Goal: Browse casually: Explore the website without a specific task or goal

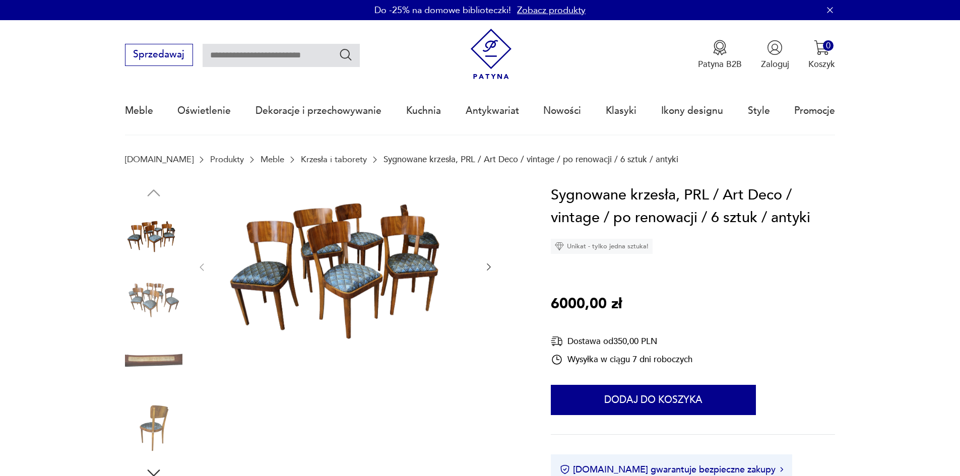
click at [373, 276] on img at bounding box center [345, 266] width 252 height 165
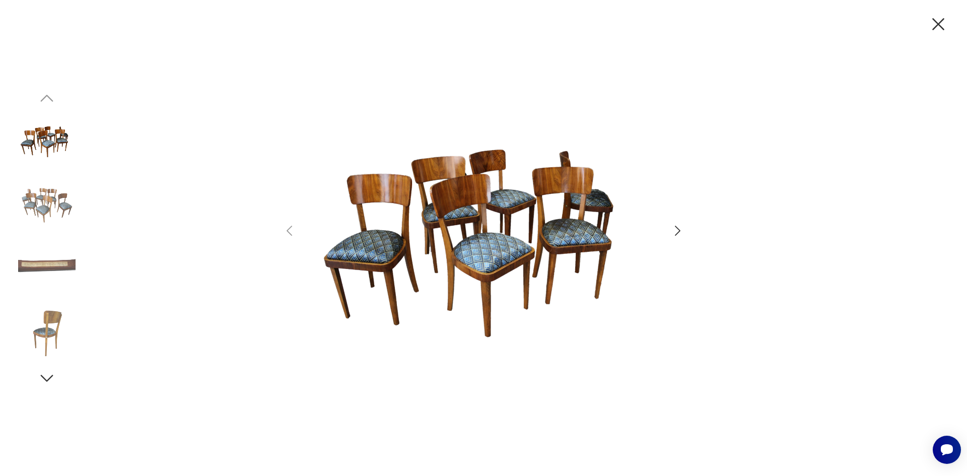
click at [470, 253] on img at bounding box center [484, 237] width 350 height 381
click at [66, 329] on img at bounding box center [46, 333] width 57 height 57
